Goal: Obtain resource: Obtain resource

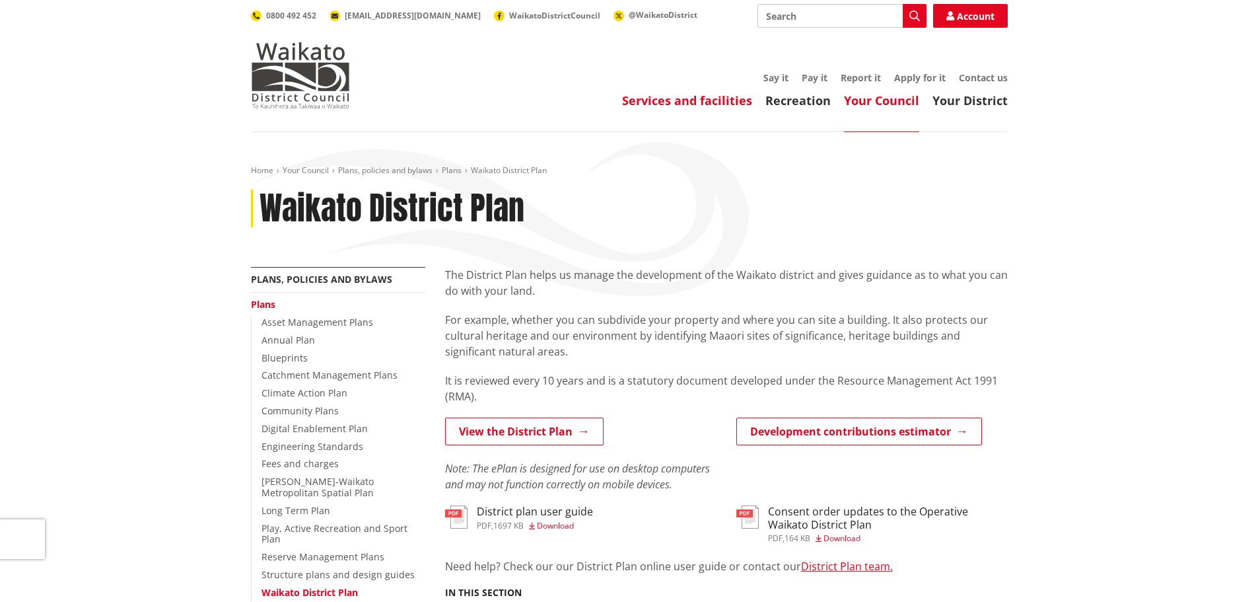
drag, startPoint x: 0, startPoint y: 0, endPoint x: 668, endPoint y: 98, distance: 675.1
click at [668, 98] on link "Services and facilities" at bounding box center [687, 100] width 130 height 16
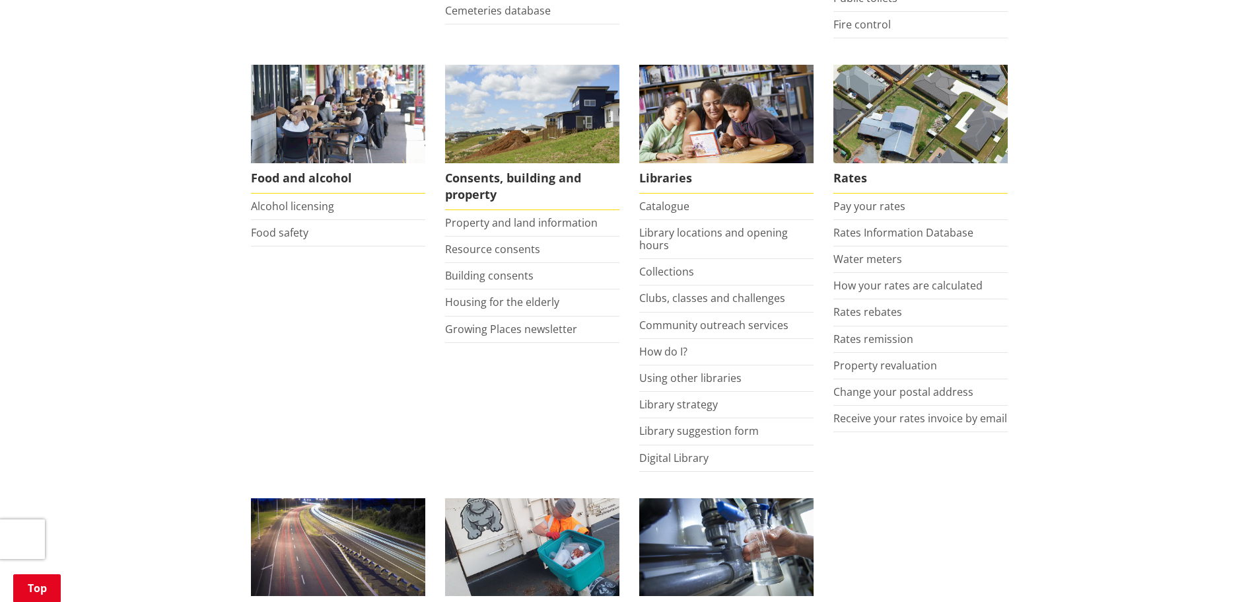
scroll to position [595, 0]
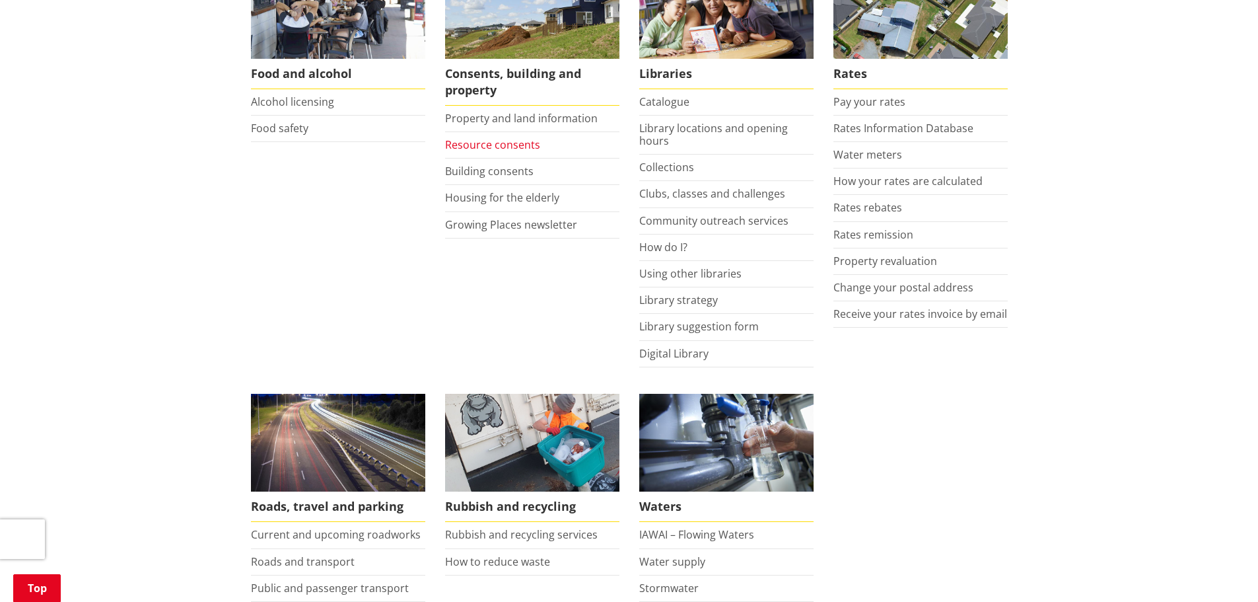
click at [499, 146] on link "Resource consents" at bounding box center [492, 144] width 95 height 15
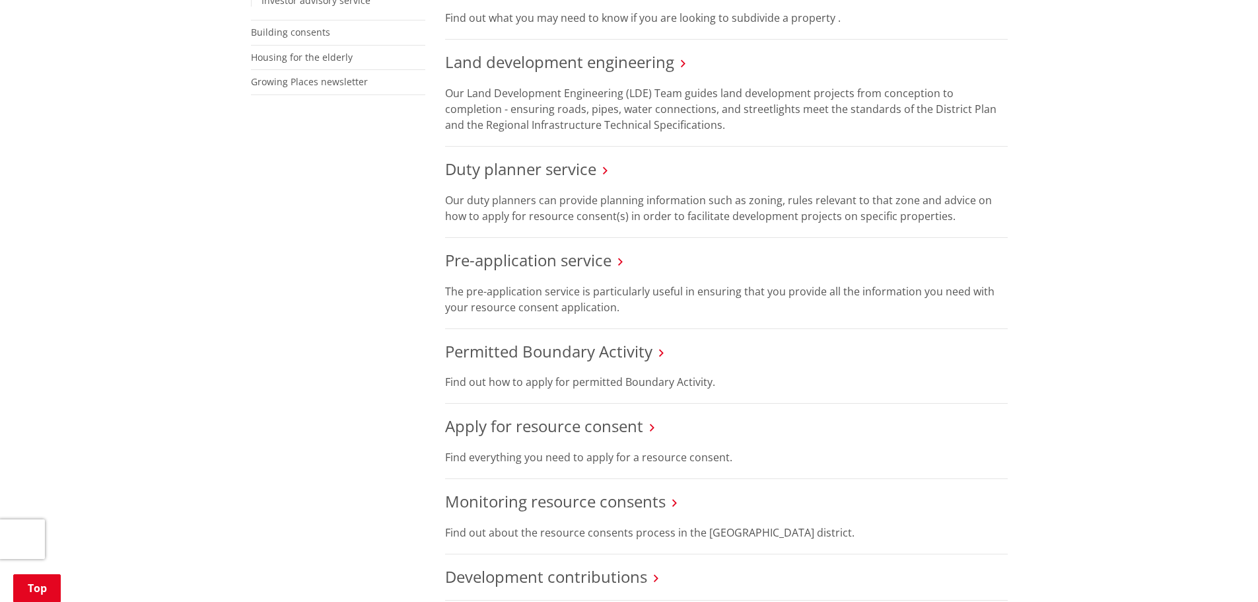
scroll to position [661, 0]
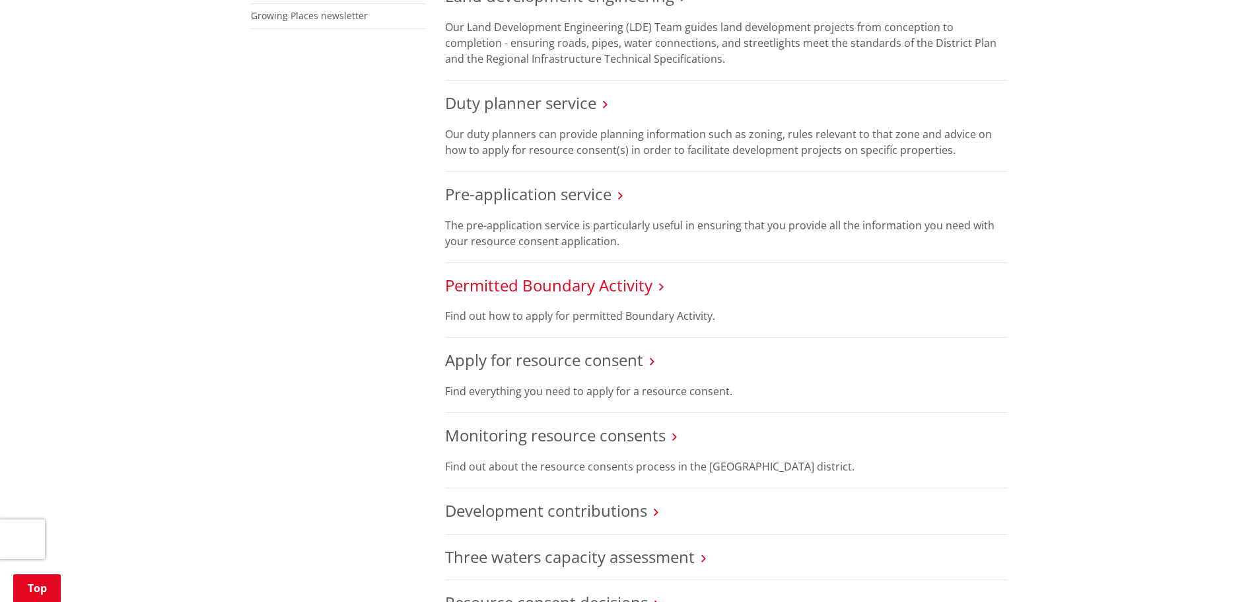
click at [612, 281] on link "Permitted Boundary Activity" at bounding box center [548, 285] width 207 height 22
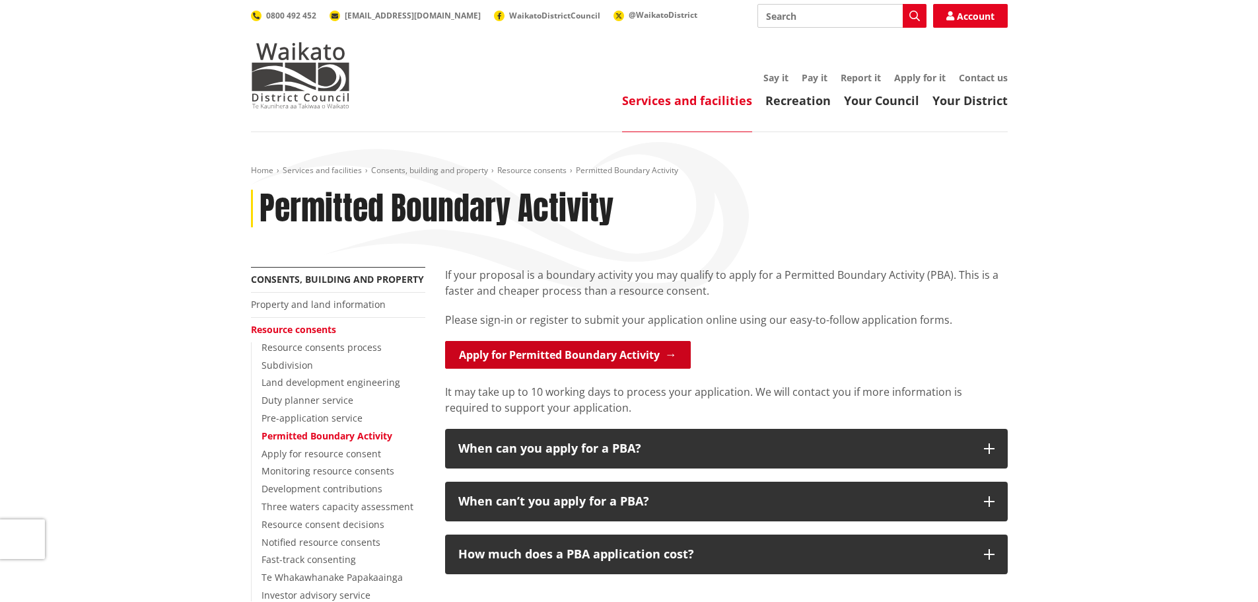
click at [643, 355] on link "Apply for Permitted Boundary Activity" at bounding box center [568, 355] width 246 height 28
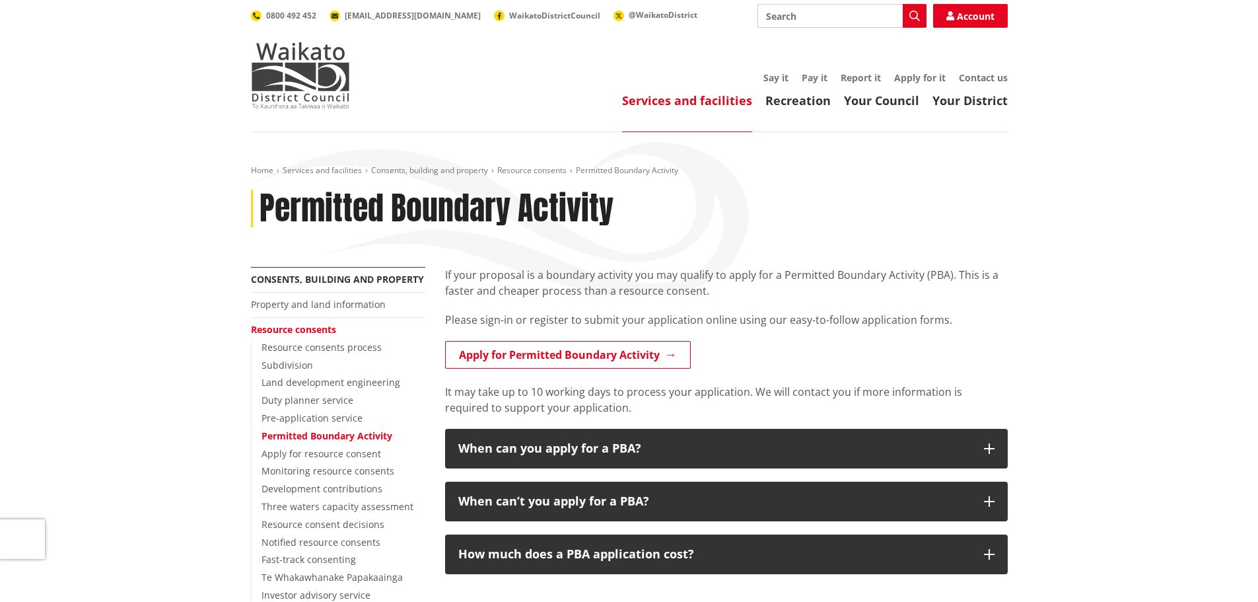
click at [1036, 189] on div "Home Services and facilities Consents, building and property Resource consents …" at bounding box center [629, 479] width 1258 height 695
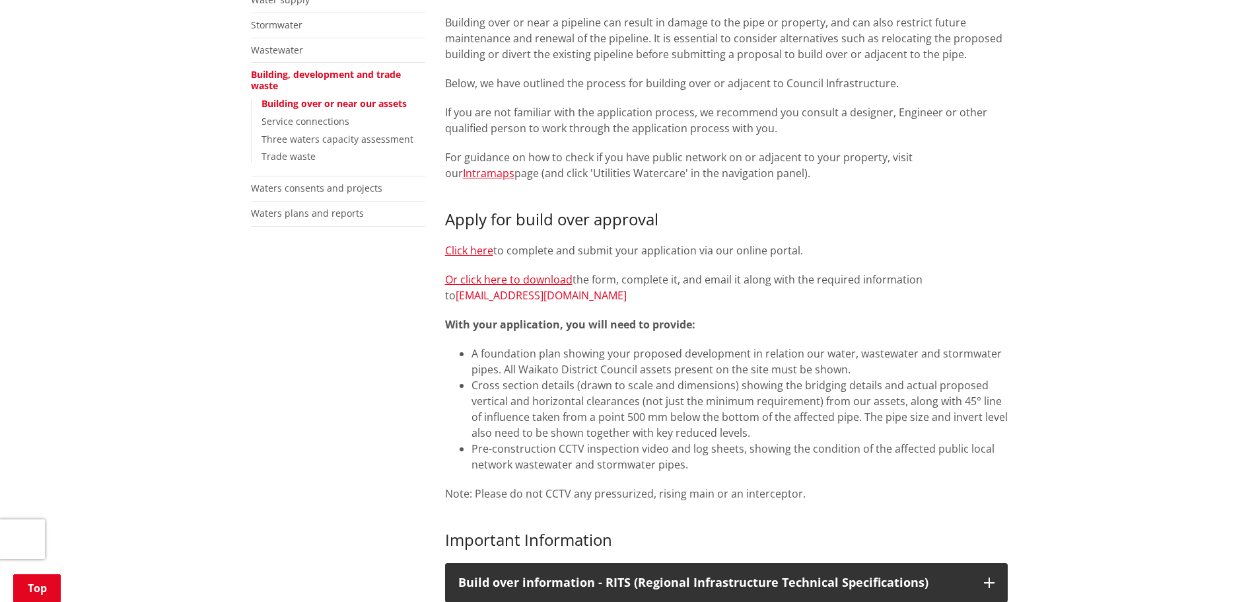
scroll to position [330, 0]
drag, startPoint x: 634, startPoint y: 292, endPoint x: 447, endPoint y: 296, distance: 187.7
click at [447, 296] on p "Or click here to download the form, complete it, and email it along with the re…" at bounding box center [726, 287] width 563 height 32
copy link "[EMAIL_ADDRESS][DOMAIN_NAME]"
click at [826, 223] on h3 "Apply for build over approval" at bounding box center [726, 218] width 563 height 19
